Goal: Obtain resource: Download file/media

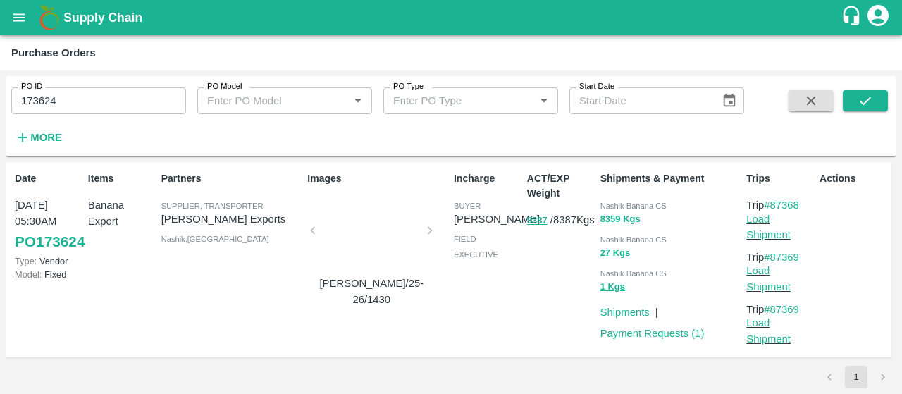
scroll to position [4, 0]
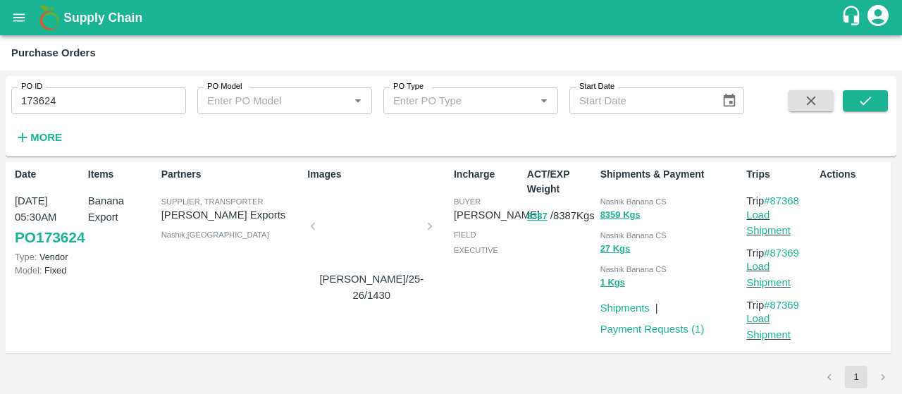
drag, startPoint x: 0, startPoint y: 0, endPoint x: 34, endPoint y: 98, distance: 103.7
click at [34, 98] on input "173624" at bounding box center [98, 100] width 175 height 27
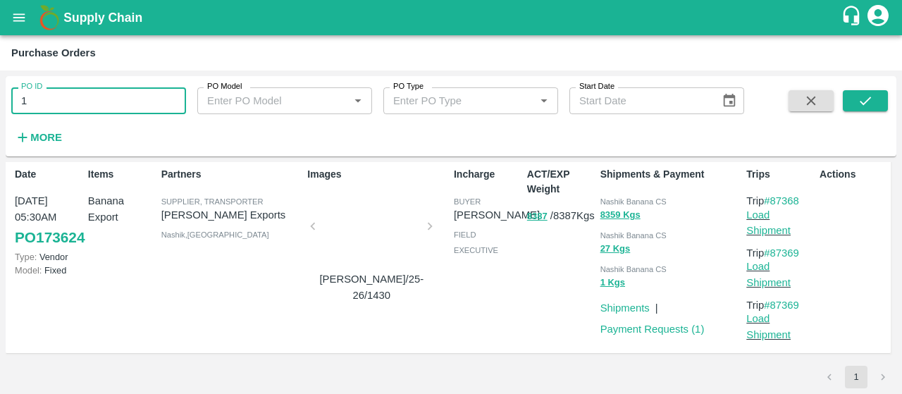
type input "1"
paste input "text"
type input "173623"
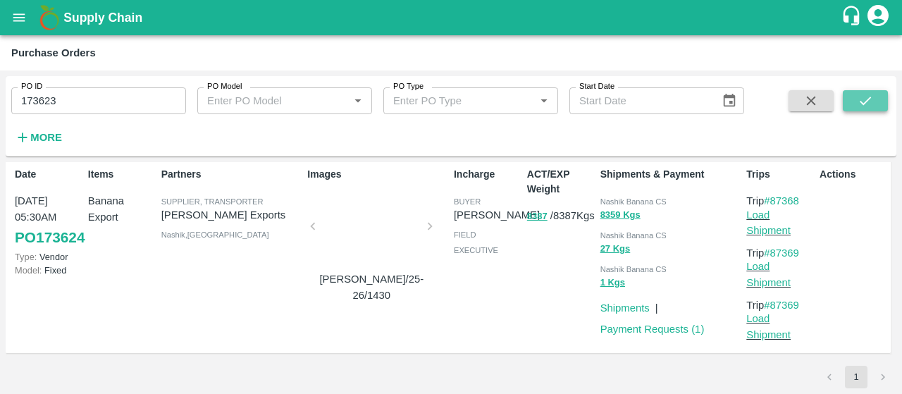
click at [862, 109] on button "submit" at bounding box center [865, 100] width 45 height 21
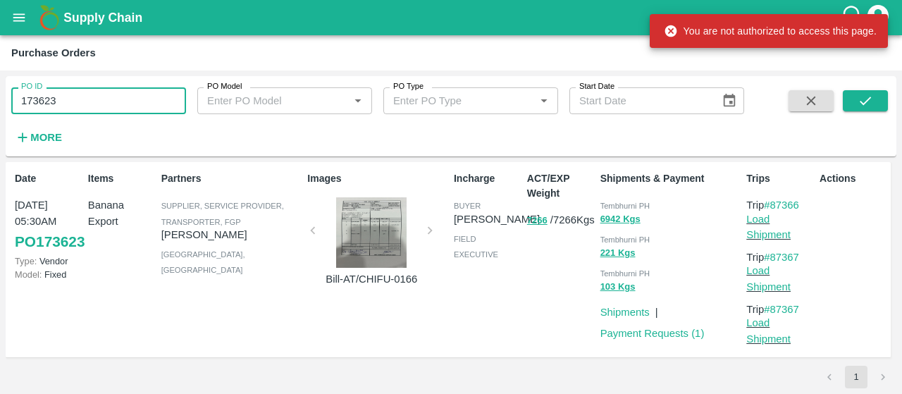
drag, startPoint x: 123, startPoint y: 90, endPoint x: 0, endPoint y: 51, distance: 128.7
click at [0, 51] on main "Purchase Orders PO ID 173623 PO ID PO Model PO Model   * PO Type PO Type   * St…" at bounding box center [451, 214] width 902 height 359
paste input "text"
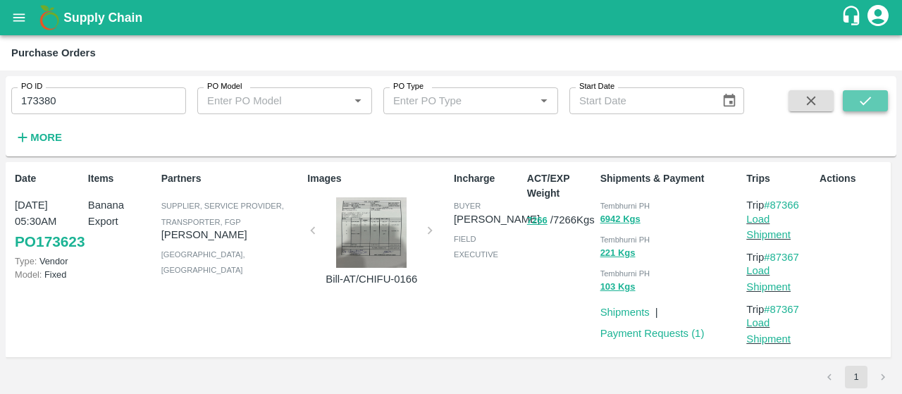
click at [867, 106] on icon "submit" at bounding box center [866, 101] width 16 height 16
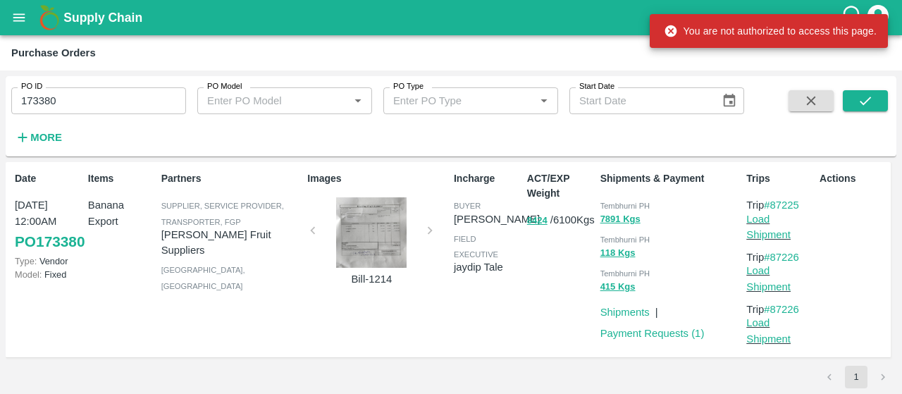
drag, startPoint x: 93, startPoint y: 92, endPoint x: 0, endPoint y: 13, distance: 122.5
click at [0, 13] on div "Supply Chain Purchase Orders PO ID 173380 PO ID PO Model PO Model   * PO Type P…" at bounding box center [451, 197] width 902 height 394
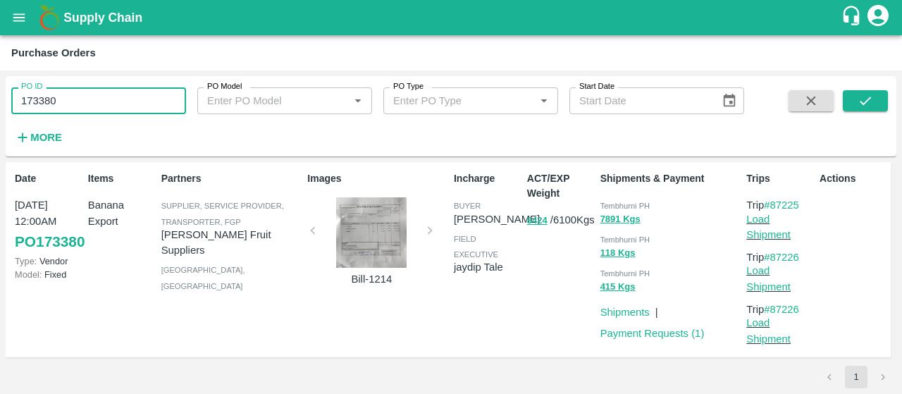
paste input "text"
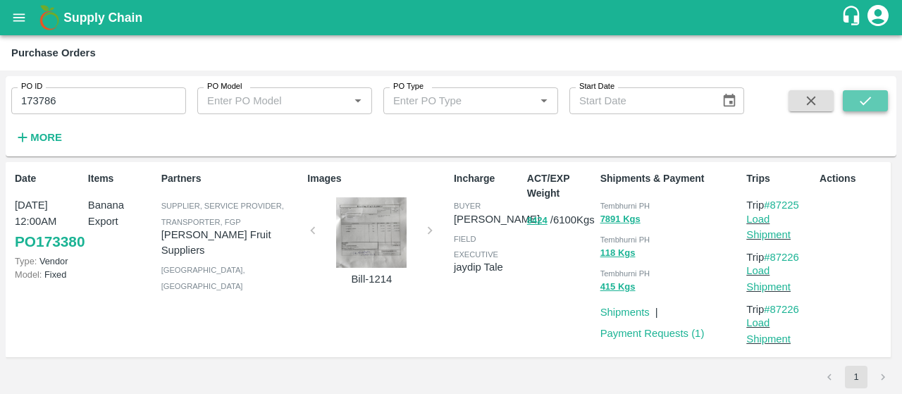
click at [864, 96] on icon "submit" at bounding box center [866, 101] width 16 height 16
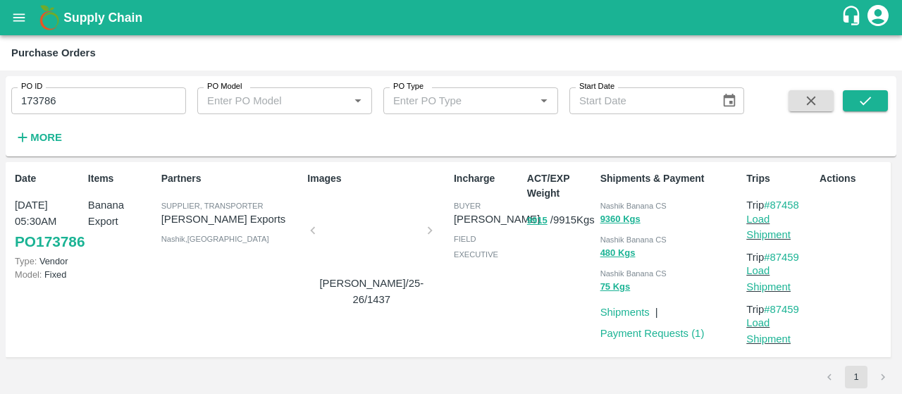
click at [145, 116] on div "PO ID 173786 PO ID PO Model PO Model   * PO Type PO Type   * Start Date Start D…" at bounding box center [372, 112] width 745 height 73
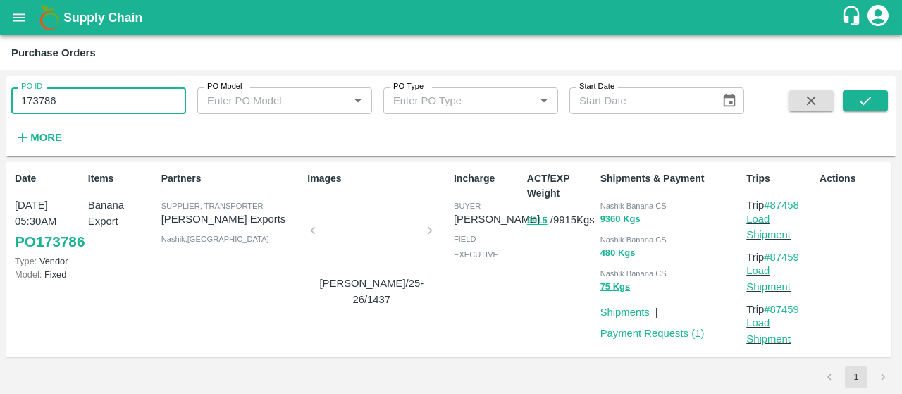
drag, startPoint x: 137, startPoint y: 106, endPoint x: 0, endPoint y: 113, distance: 136.9
click at [0, 113] on div "PO ID 173786 PO ID PO Model PO Model   * PO Type PO Type   * Start Date Start D…" at bounding box center [451, 233] width 902 height 324
drag, startPoint x: 102, startPoint y: 97, endPoint x: 0, endPoint y: 118, distance: 103.9
click at [0, 118] on div "PO ID 173786 PO ID PO Model PO Model   * PO Type PO Type   * Start Date Start D…" at bounding box center [451, 233] width 902 height 324
paste input "text"
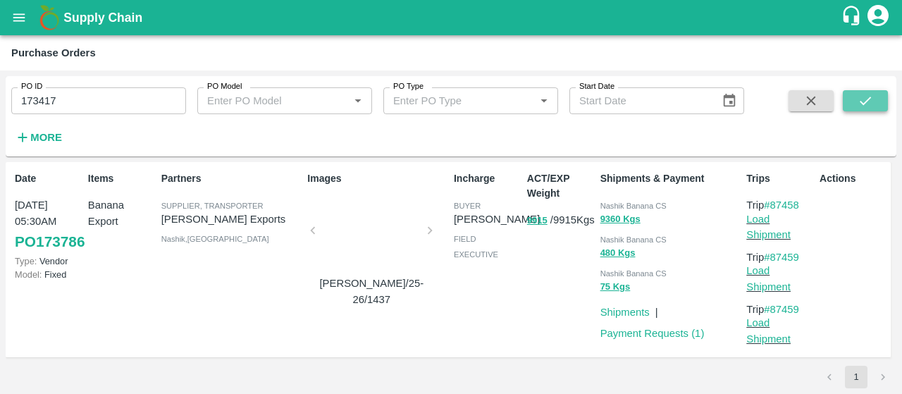
click at [867, 108] on icon "submit" at bounding box center [866, 101] width 16 height 16
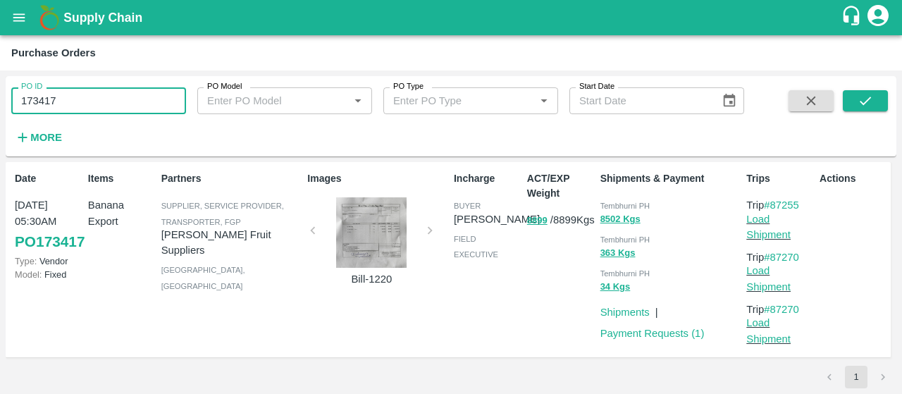
drag, startPoint x: 141, startPoint y: 93, endPoint x: 0, endPoint y: 99, distance: 141.1
click at [0, 99] on div "PO ID 173417 PO ID PO Model PO Model   * PO Type PO Type   * Start Date Start D…" at bounding box center [451, 233] width 902 height 324
paste input "text"
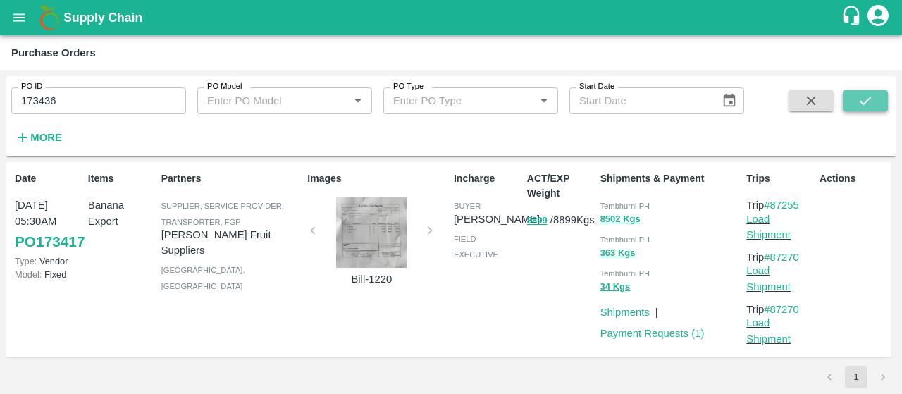
click at [859, 109] on button "submit" at bounding box center [865, 100] width 45 height 21
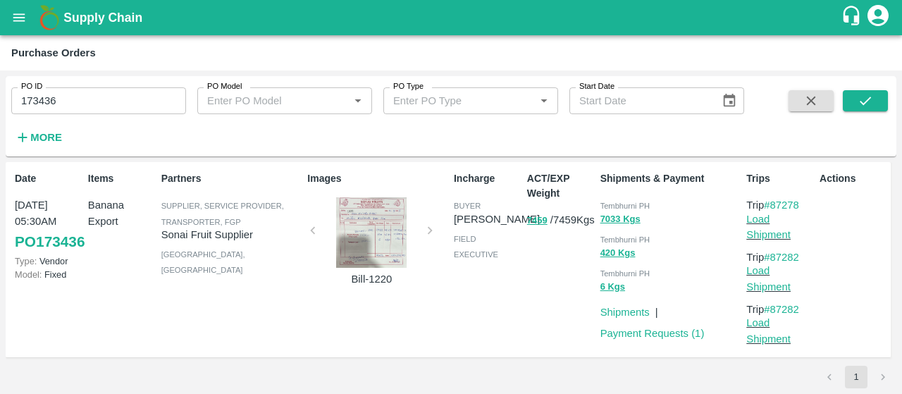
click at [422, 190] on div "Images Bill-1220" at bounding box center [375, 260] width 147 height 188
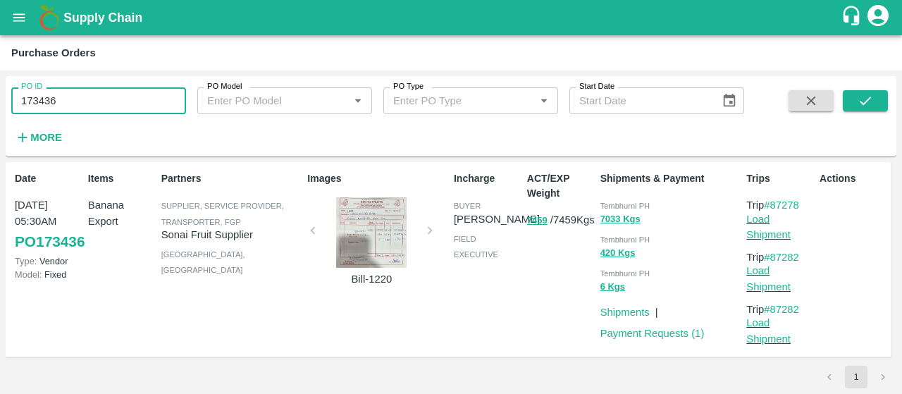
drag, startPoint x: 155, startPoint y: 104, endPoint x: 0, endPoint y: 146, distance: 160.8
click at [0, 146] on div "PO ID 173436 PO ID PO Model PO Model   * PO Type PO Type   * Start Date Start D…" at bounding box center [451, 233] width 902 height 324
paste input "text"
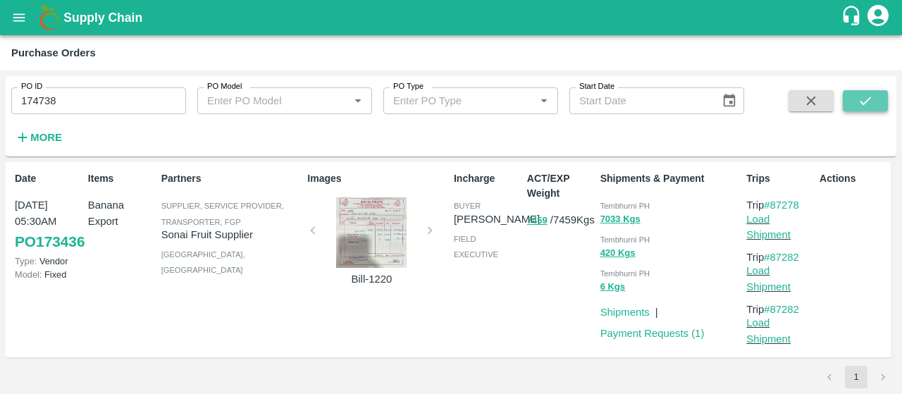
click at [853, 98] on button "submit" at bounding box center [865, 100] width 45 height 21
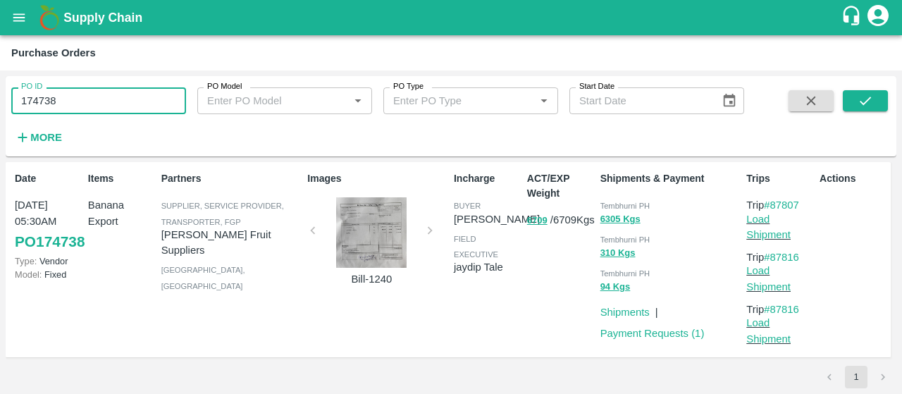
drag, startPoint x: 90, startPoint y: 102, endPoint x: 0, endPoint y: 102, distance: 90.2
click at [0, 102] on div "PO ID 174738 PO ID PO Model PO Model   * PO Type PO Type   * Start Date Start D…" at bounding box center [451, 233] width 902 height 324
paste input "text"
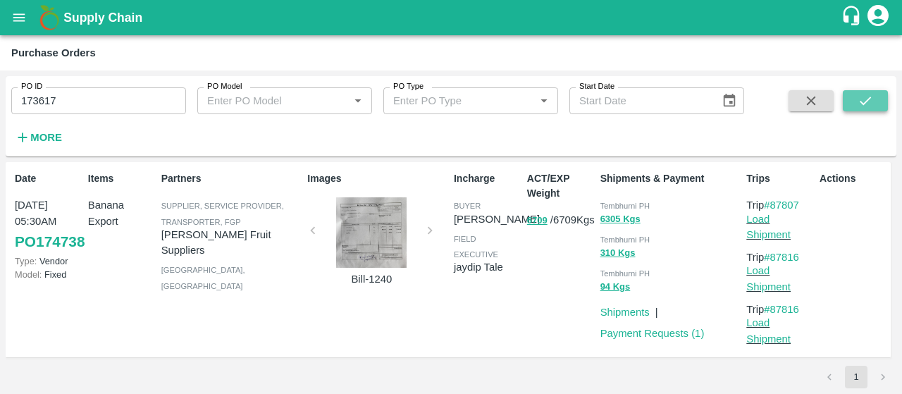
click at [878, 100] on button "submit" at bounding box center [865, 100] width 45 height 21
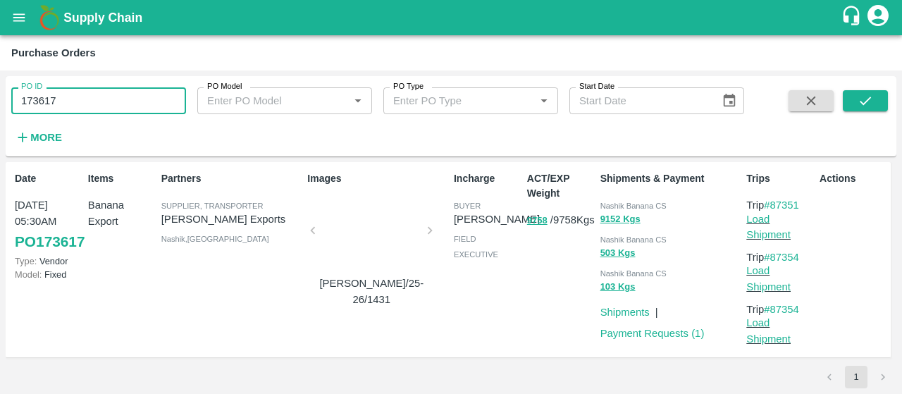
drag, startPoint x: 127, startPoint y: 102, endPoint x: 0, endPoint y: 101, distance: 126.9
click at [0, 101] on div "PO ID 173617 PO ID PO Model PO Model   * PO Type PO Type   * Start Date Start D…" at bounding box center [451, 233] width 902 height 324
paste input "text"
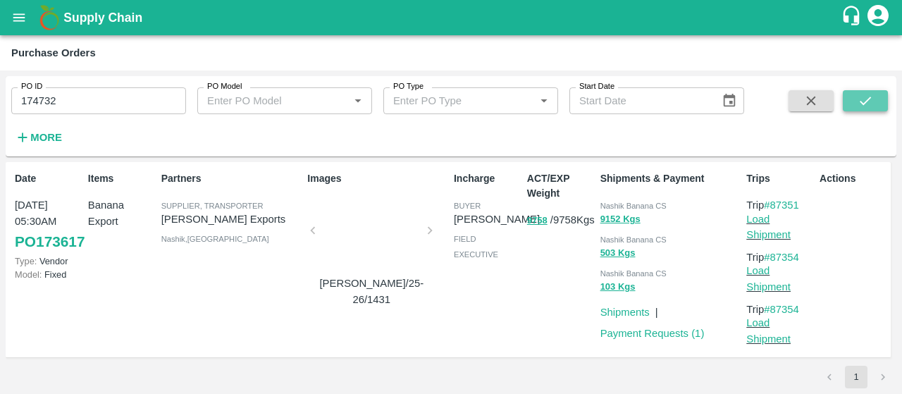
click at [867, 97] on icon "submit" at bounding box center [866, 101] width 16 height 16
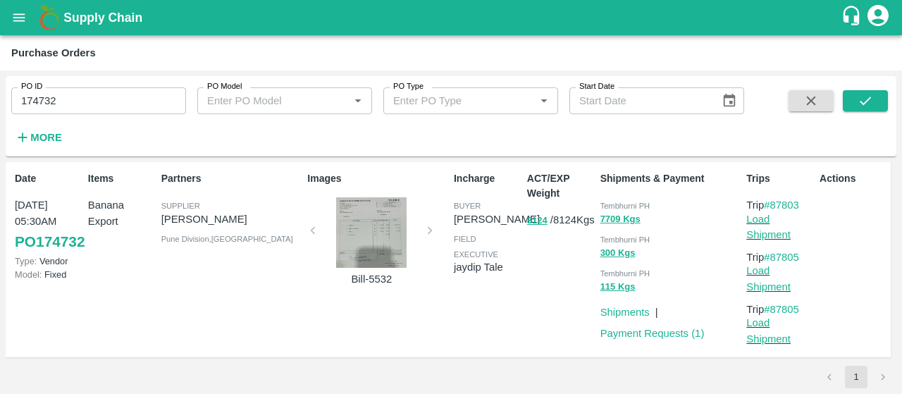
scroll to position [4, 0]
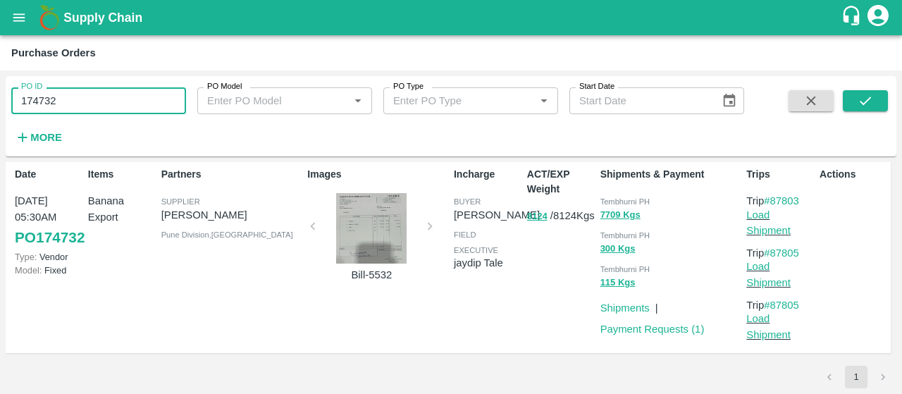
drag, startPoint x: 178, startPoint y: 107, endPoint x: 0, endPoint y: 114, distance: 177.8
click at [0, 114] on div "PO ID 174732 PO ID PO Model PO Model   * PO Type PO Type   * Start Date Start D…" at bounding box center [451, 233] width 902 height 324
paste input "text"
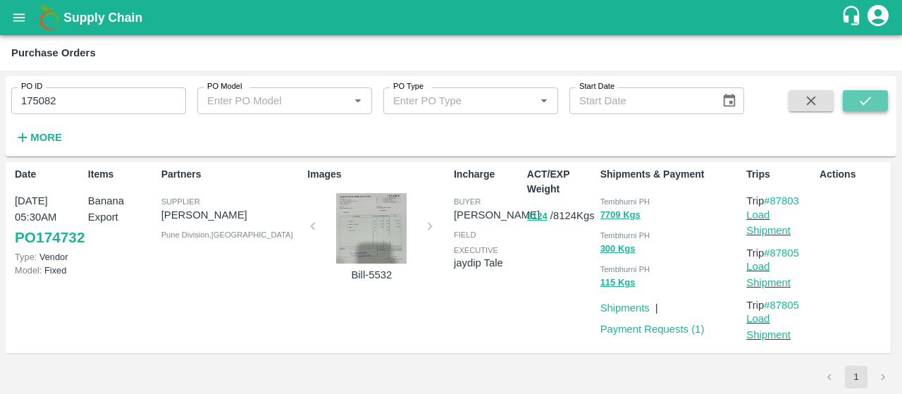
click at [869, 90] on button "submit" at bounding box center [865, 100] width 45 height 21
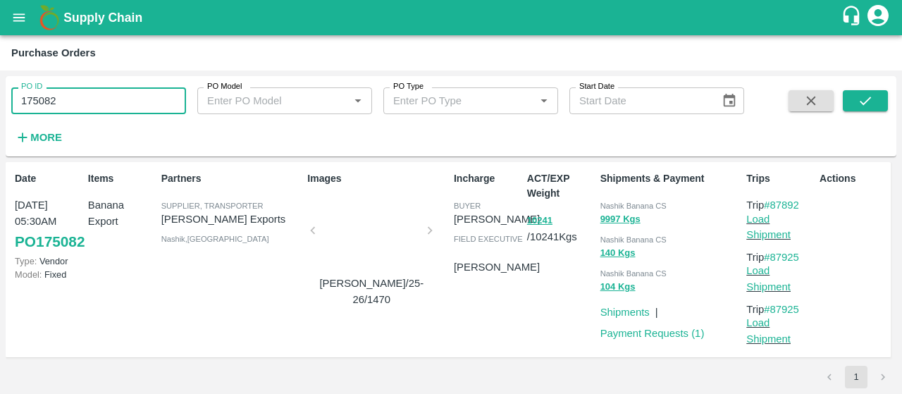
drag, startPoint x: 97, startPoint y: 108, endPoint x: 0, endPoint y: 132, distance: 99.5
click at [0, 132] on div "PO ID 175082 PO ID PO Model PO Model   * PO Type PO Type   * Start Date Start D…" at bounding box center [451, 233] width 902 height 324
paste input "text"
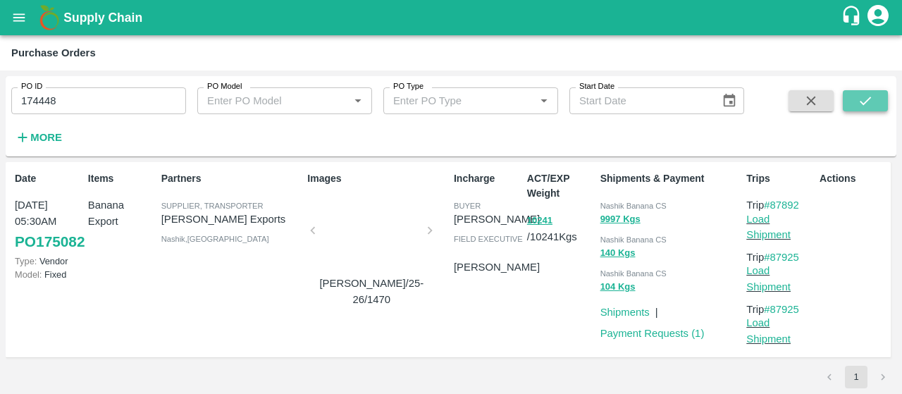
click at [865, 95] on icon "submit" at bounding box center [866, 101] width 16 height 16
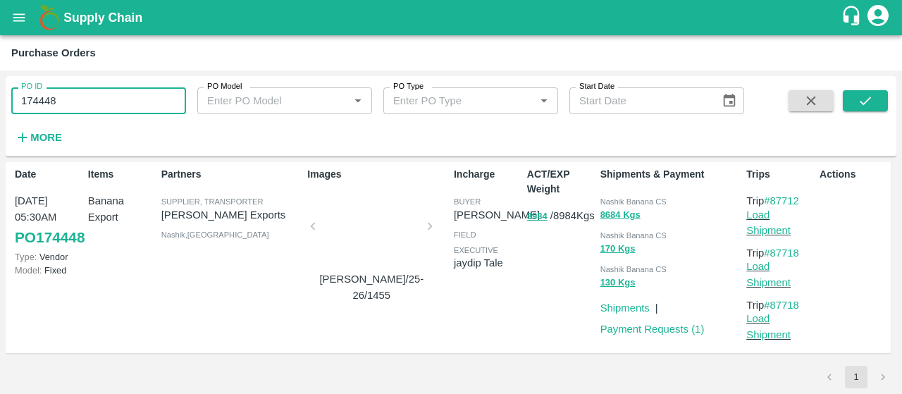
drag, startPoint x: 64, startPoint y: 95, endPoint x: 0, endPoint y: 95, distance: 64.2
click at [0, 95] on div "PO ID 174448 PO ID PO Model PO Model   * PO Type PO Type   * Start Date Start D…" at bounding box center [451, 233] width 902 height 324
paste input "text"
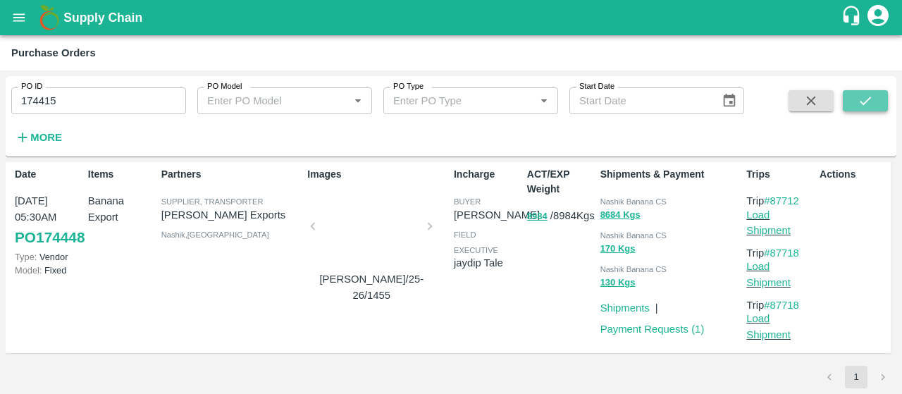
click at [849, 103] on button "submit" at bounding box center [865, 100] width 45 height 21
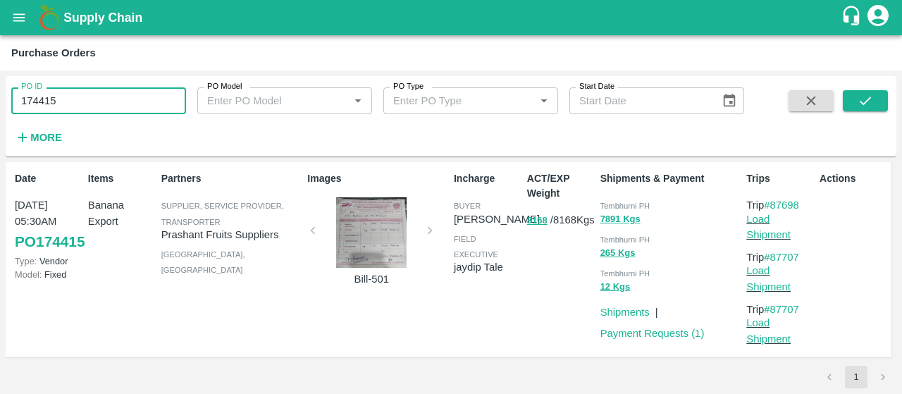
drag, startPoint x: 66, startPoint y: 88, endPoint x: 0, endPoint y: 81, distance: 65.9
click at [0, 81] on div "PO ID 174415 PO ID PO Model PO Model   * PO Type PO Type   * Start Date Start D…" at bounding box center [451, 233] width 902 height 324
paste input "text"
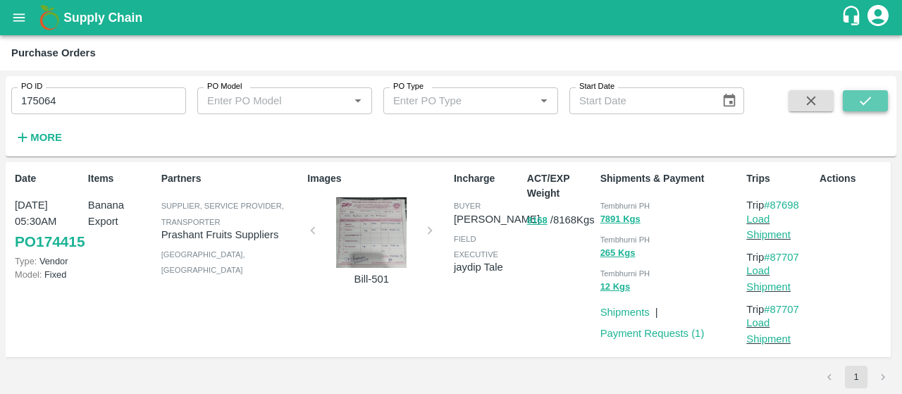
click at [864, 97] on icon "submit" at bounding box center [866, 101] width 16 height 16
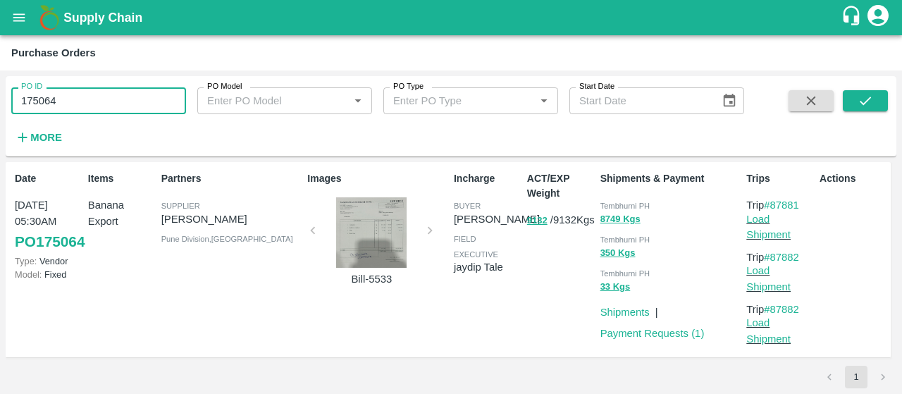
drag, startPoint x: 137, startPoint y: 96, endPoint x: 0, endPoint y: 147, distance: 146.1
click at [0, 147] on div "PO ID 175064 PO ID PO Model PO Model   * PO Type PO Type   * Start Date Start D…" at bounding box center [451, 233] width 902 height 324
paste input "text"
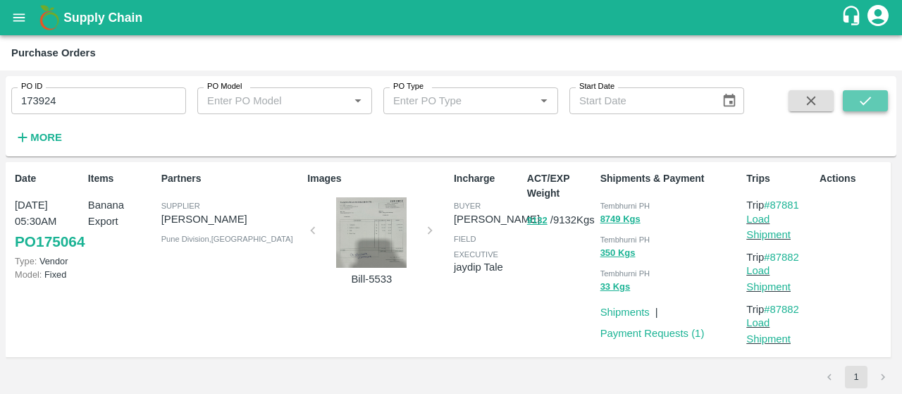
click at [882, 96] on button "submit" at bounding box center [865, 100] width 45 height 21
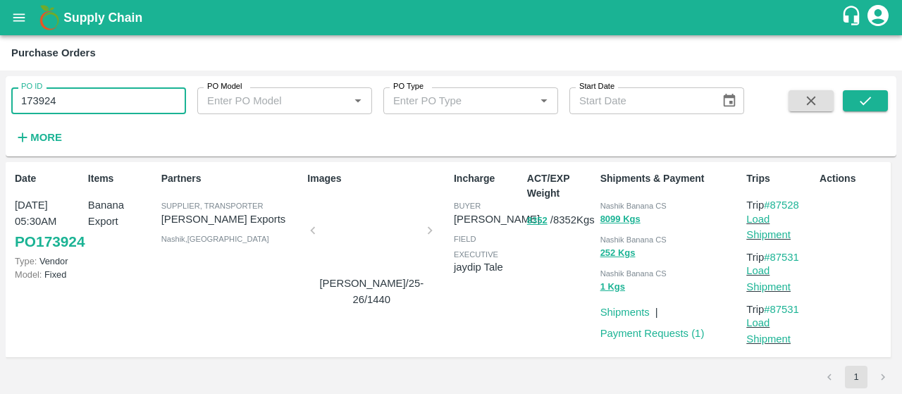
drag, startPoint x: 167, startPoint y: 102, endPoint x: 0, endPoint y: 124, distance: 168.6
click at [0, 124] on div "PO ID 173924 PO ID PO Model PO Model   * PO Type PO Type   * Start Date Start D…" at bounding box center [451, 233] width 902 height 324
paste input "text"
type input "173921"
click at [866, 102] on icon "submit" at bounding box center [865, 101] width 11 height 8
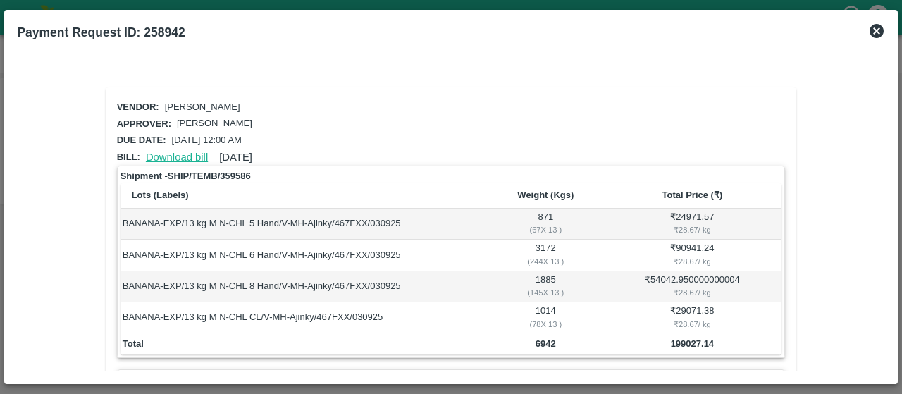
click at [187, 156] on link "Download bill" at bounding box center [177, 157] width 62 height 11
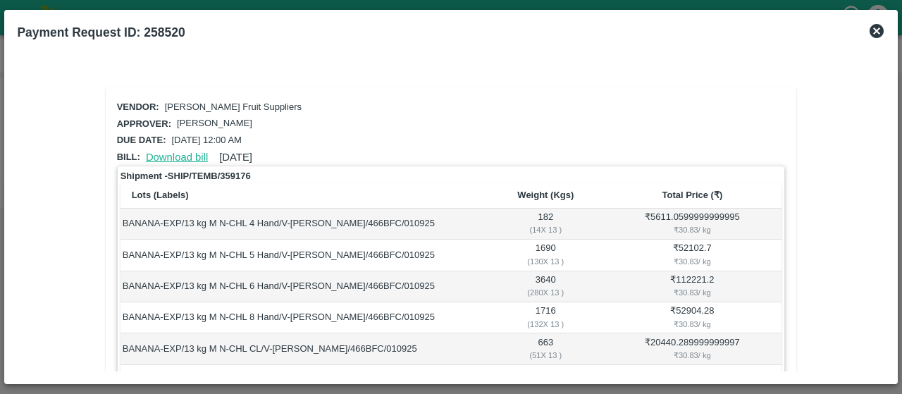
click at [195, 152] on link "Download bill" at bounding box center [177, 157] width 62 height 11
click at [180, 153] on link "Download bill" at bounding box center [177, 157] width 62 height 11
click at [173, 154] on link "Download bill" at bounding box center [177, 157] width 62 height 11
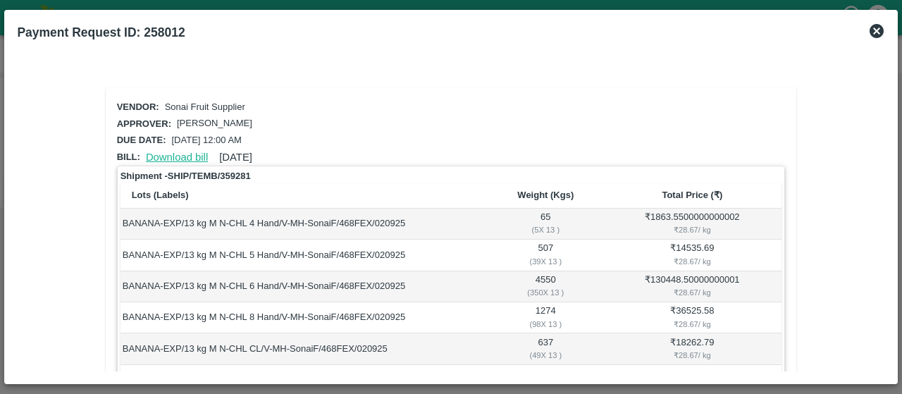
click at [189, 157] on link "Download bill" at bounding box center [177, 157] width 62 height 11
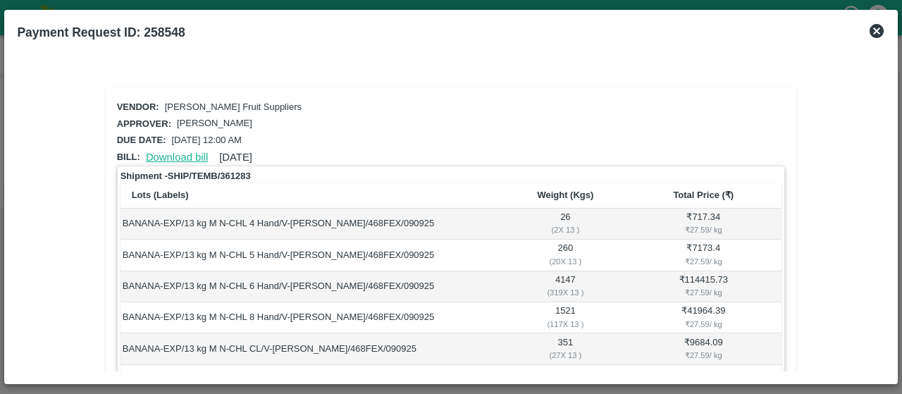
click at [183, 156] on link "Download bill" at bounding box center [177, 157] width 62 height 11
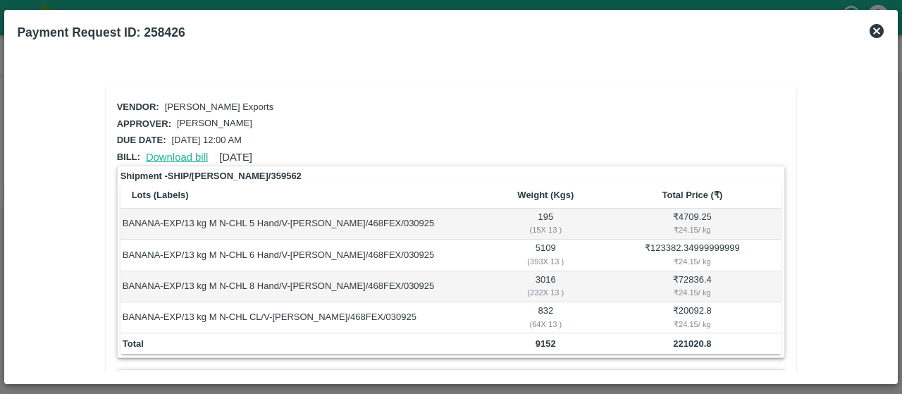
click at [175, 155] on link "Download bill" at bounding box center [177, 157] width 62 height 11
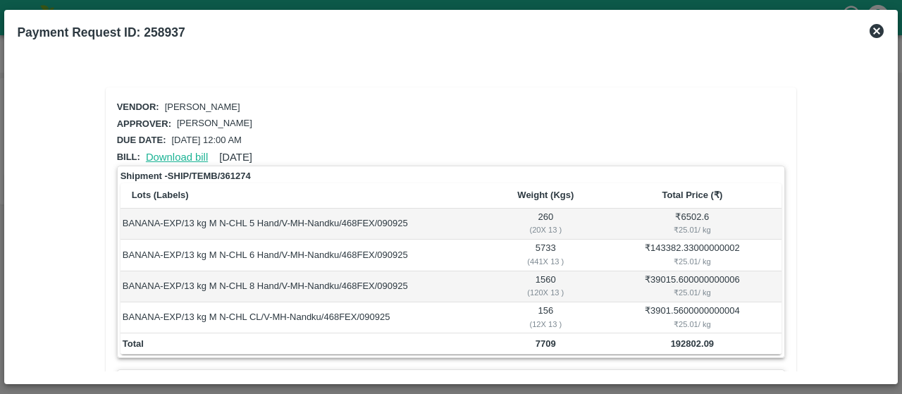
click at [189, 153] on link "Download bill" at bounding box center [177, 157] width 62 height 11
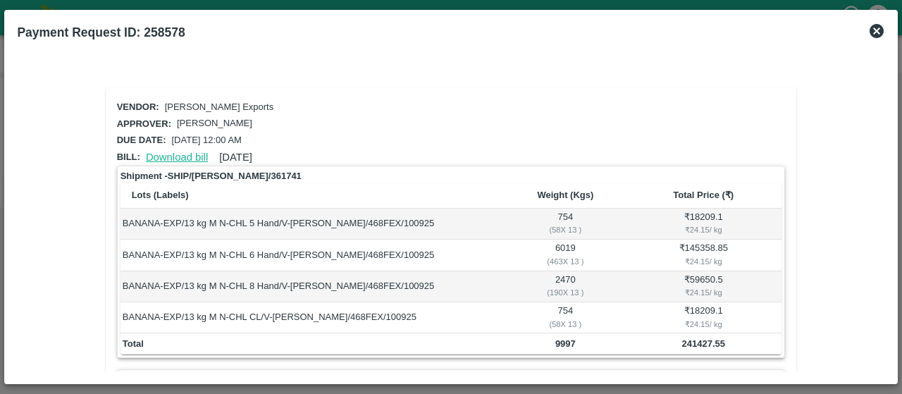
click at [185, 156] on link "Download bill" at bounding box center [177, 157] width 62 height 11
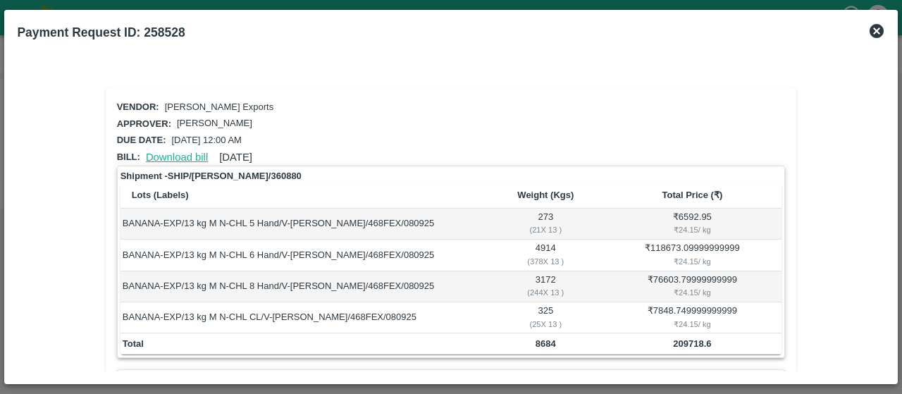
click at [184, 157] on link "Download bill" at bounding box center [177, 157] width 62 height 11
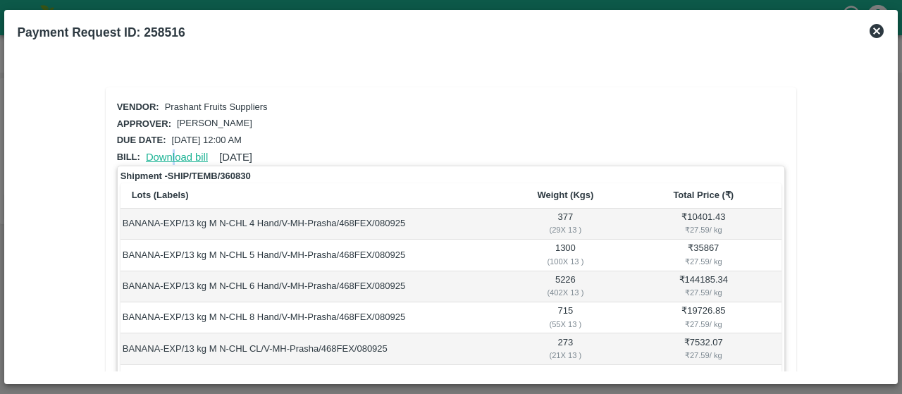
click at [177, 152] on div "Download bill 08 Sep 2025" at bounding box center [196, 154] width 112 height 21
click at [177, 152] on link "Download bill" at bounding box center [177, 157] width 62 height 11
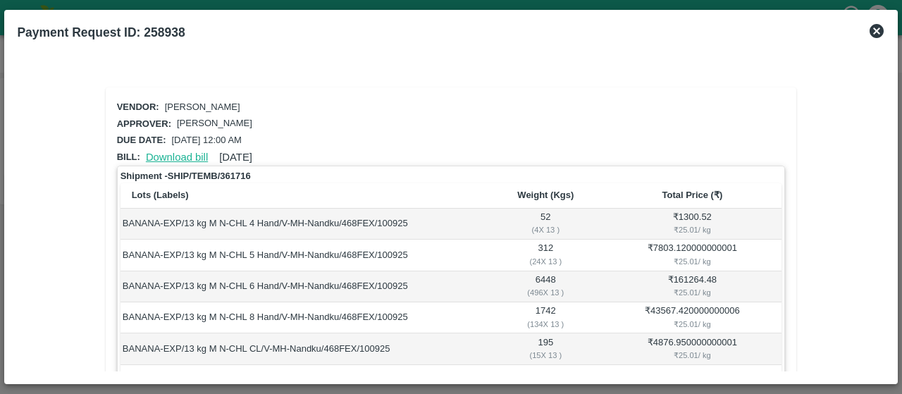
click at [191, 159] on link "Download bill" at bounding box center [177, 157] width 62 height 11
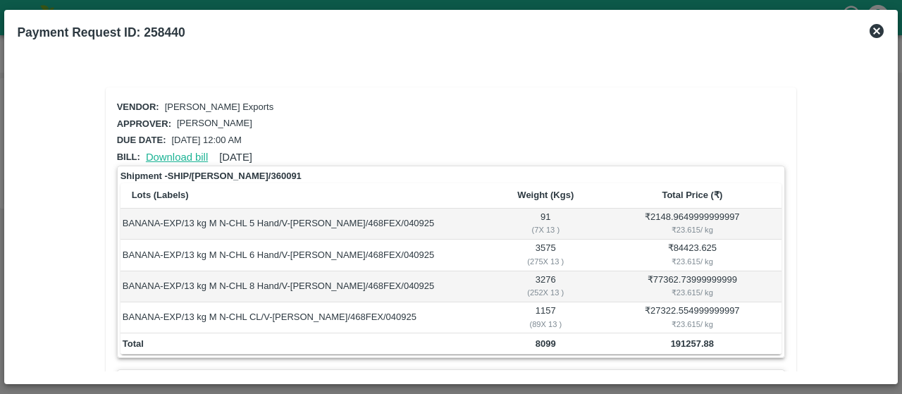
click at [174, 159] on link "Download bill" at bounding box center [177, 157] width 62 height 11
